Goal: Task Accomplishment & Management: Manage account settings

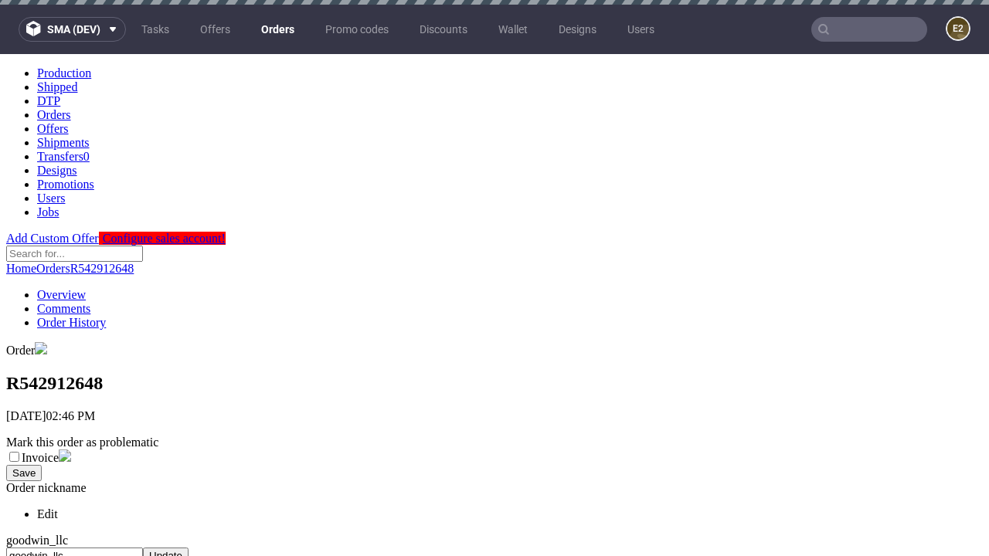
scroll to position [598, 0]
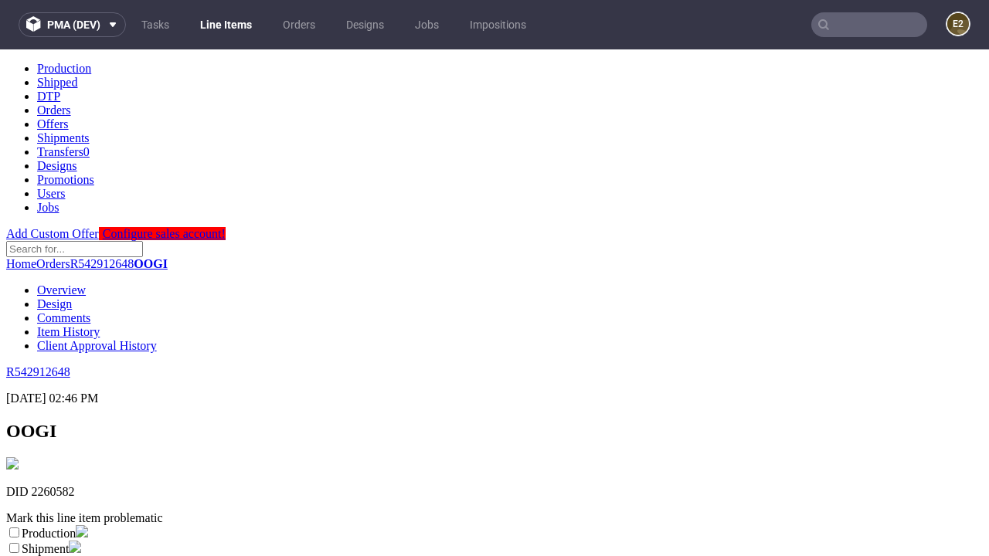
scroll to position [272, 0]
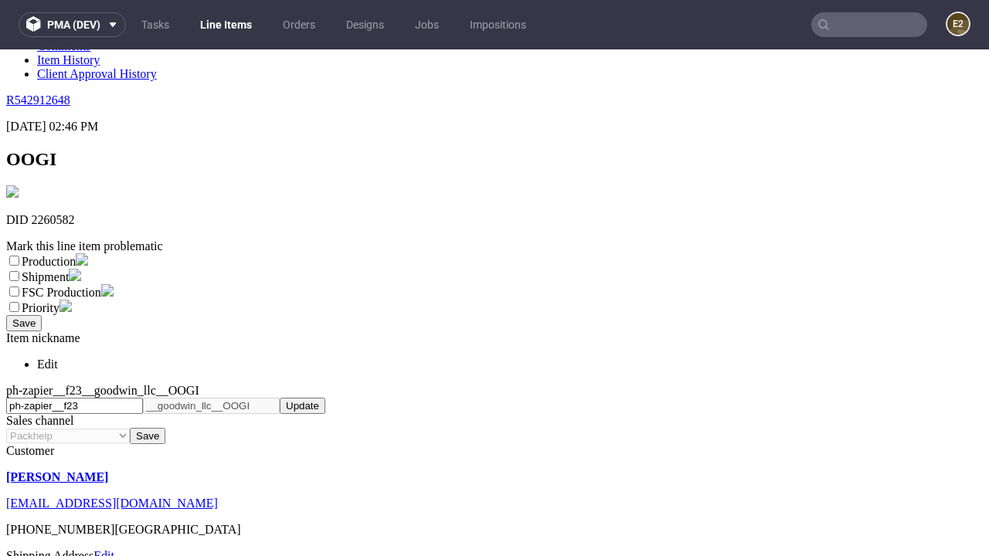
select select "dtp_ca_needed"
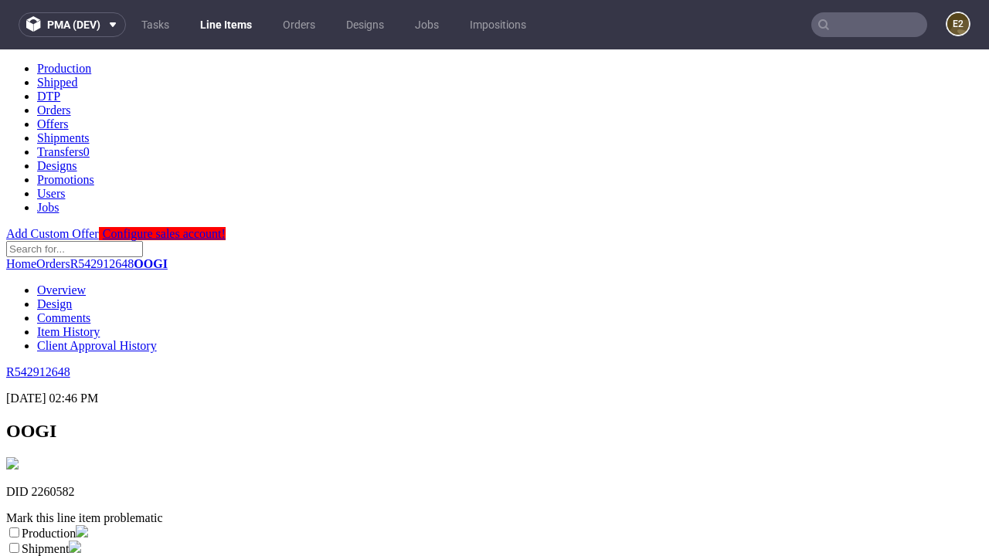
scroll to position [0, 0]
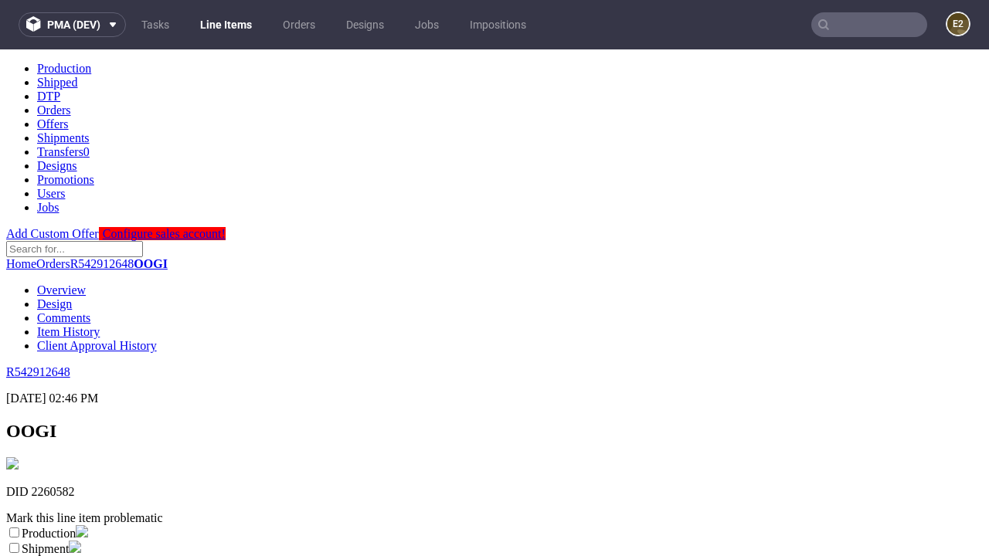
checkbox input "true"
